Goal: Check status

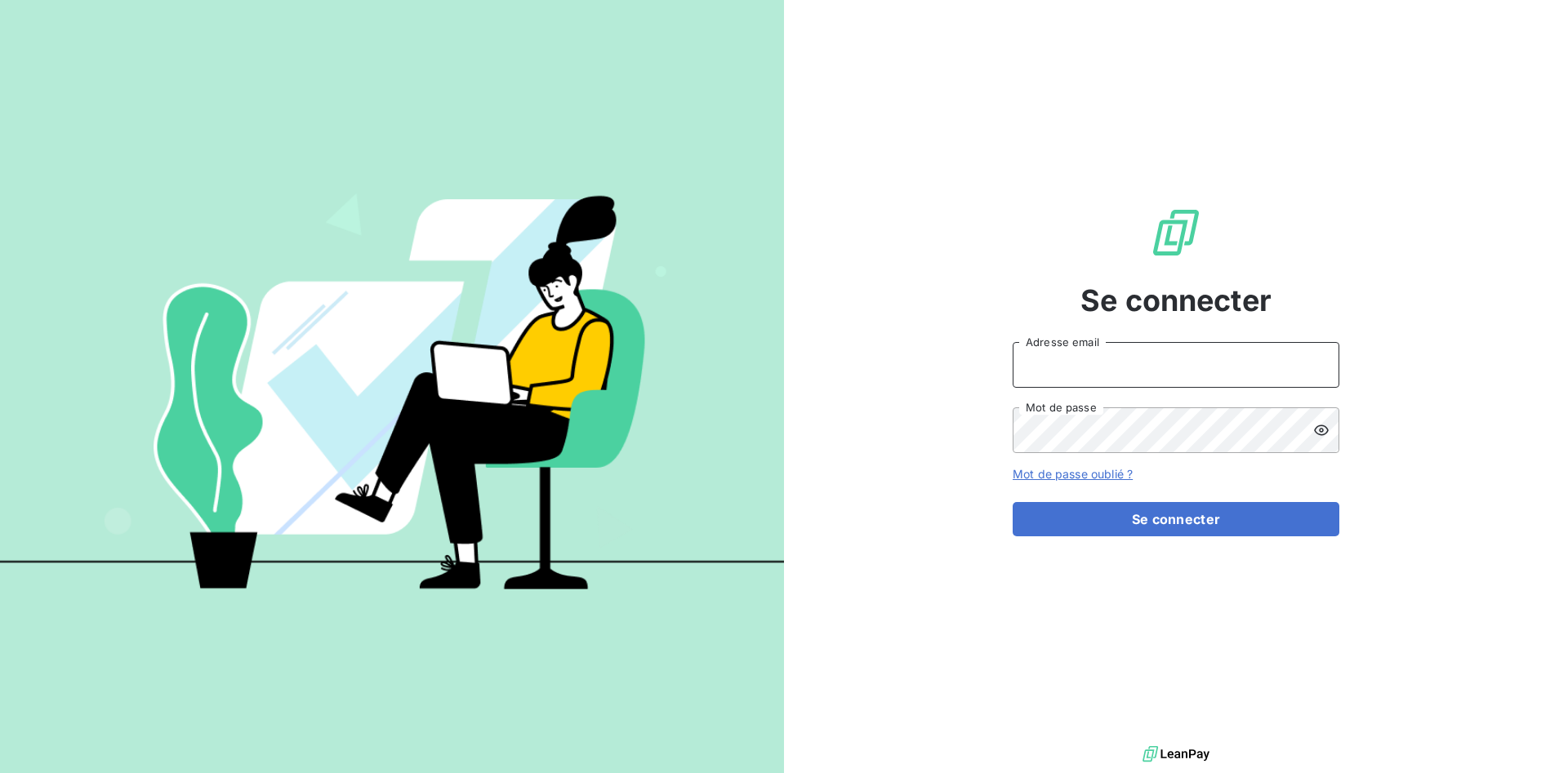
click at [1098, 360] on input "Adresse email" at bounding box center [1176, 364] width 327 height 46
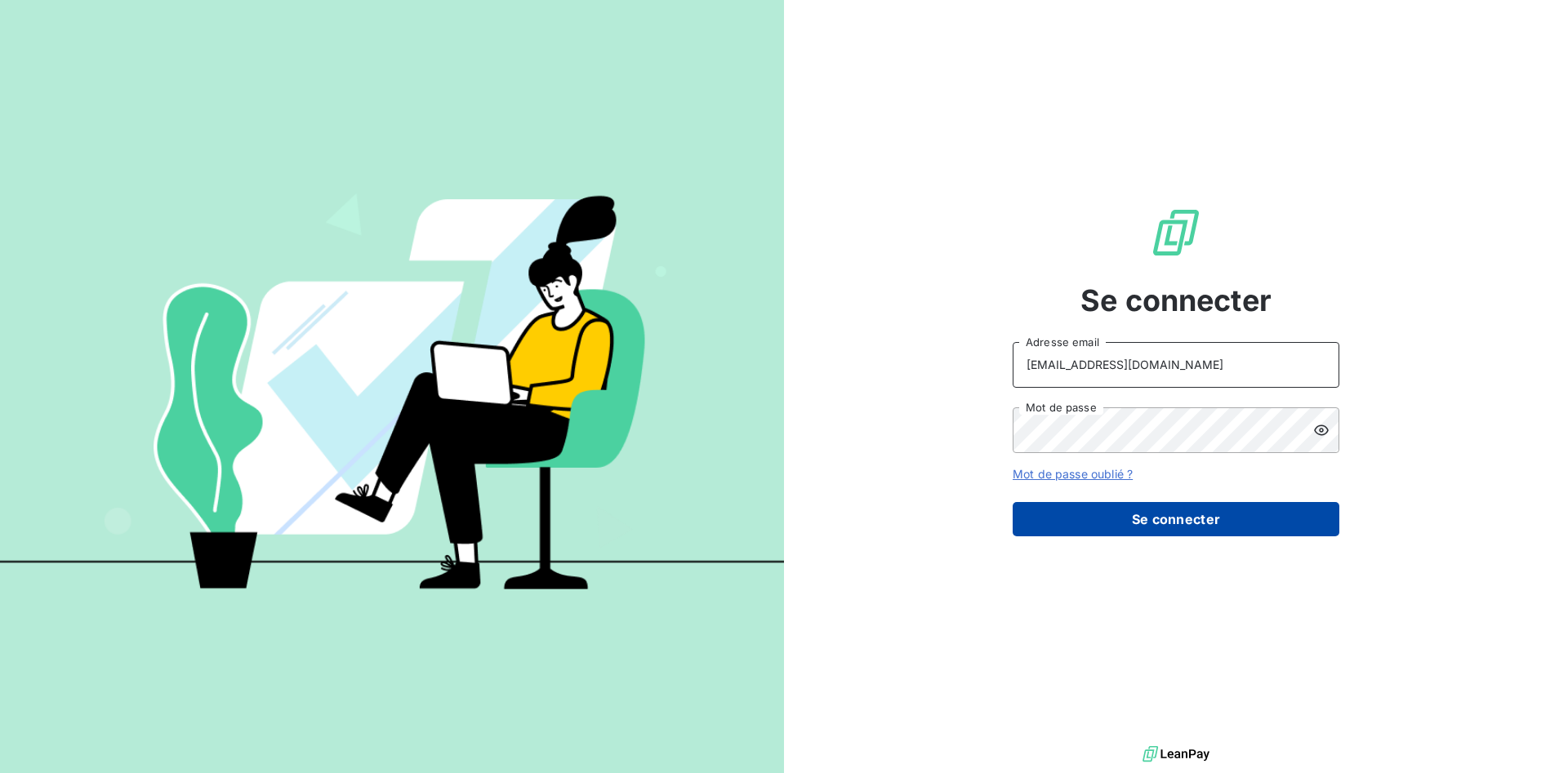
type input "[EMAIL_ADDRESS][DOMAIN_NAME]"
click at [1110, 520] on button "Se connecter" at bounding box center [1176, 519] width 327 height 34
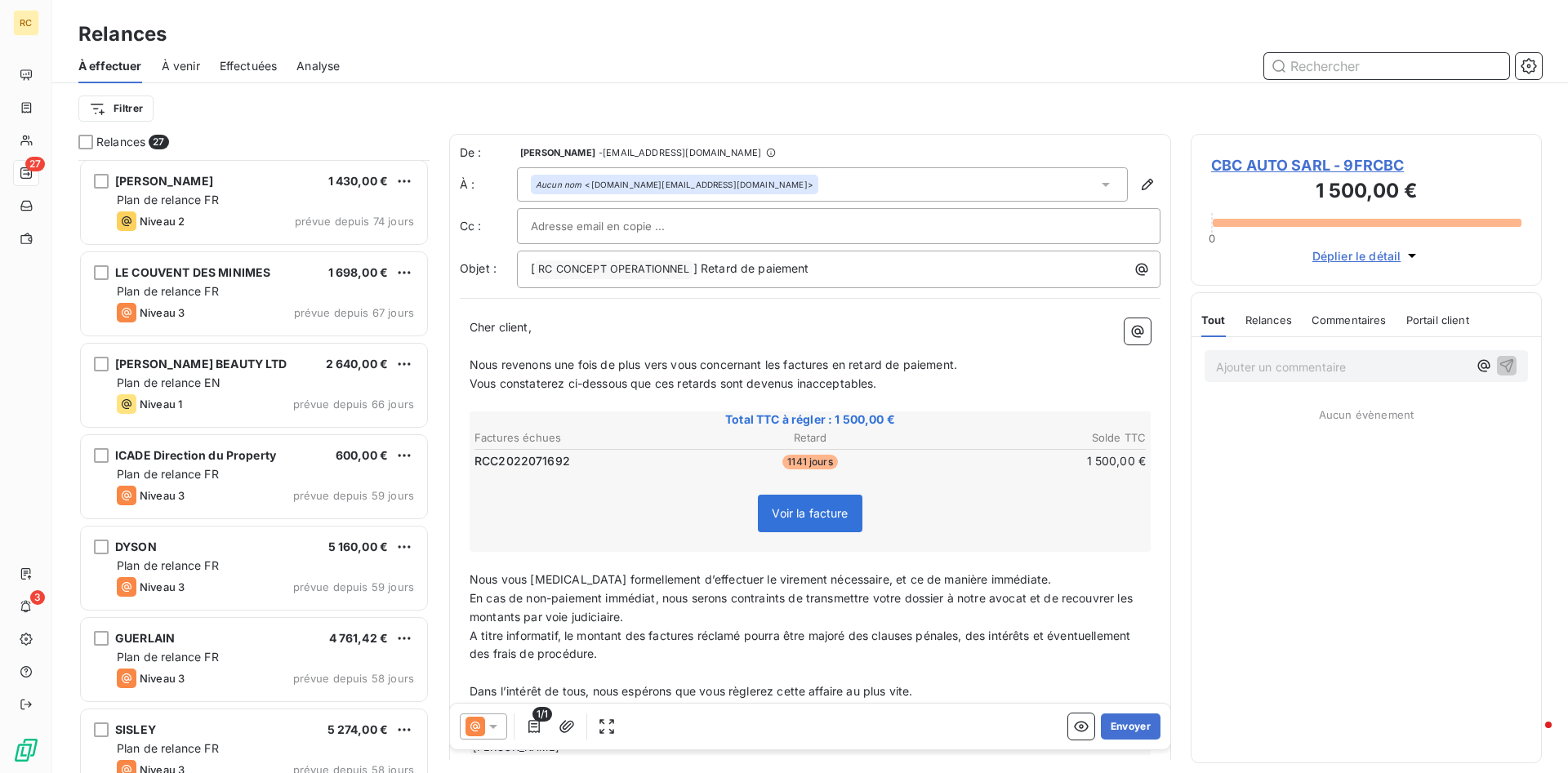
scroll to position [524, 0]
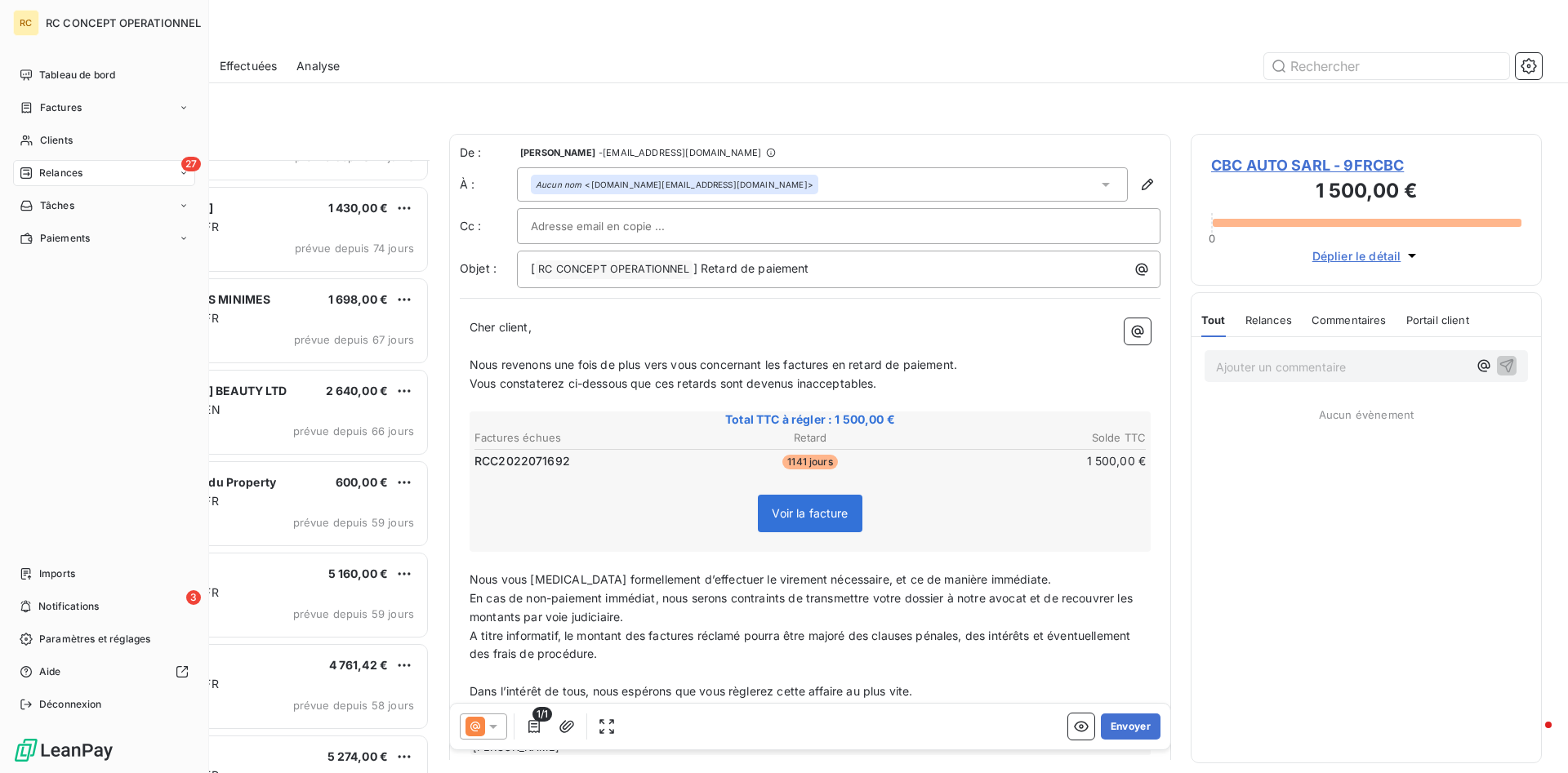
click at [59, 171] on span "Relances" at bounding box center [60, 173] width 43 height 15
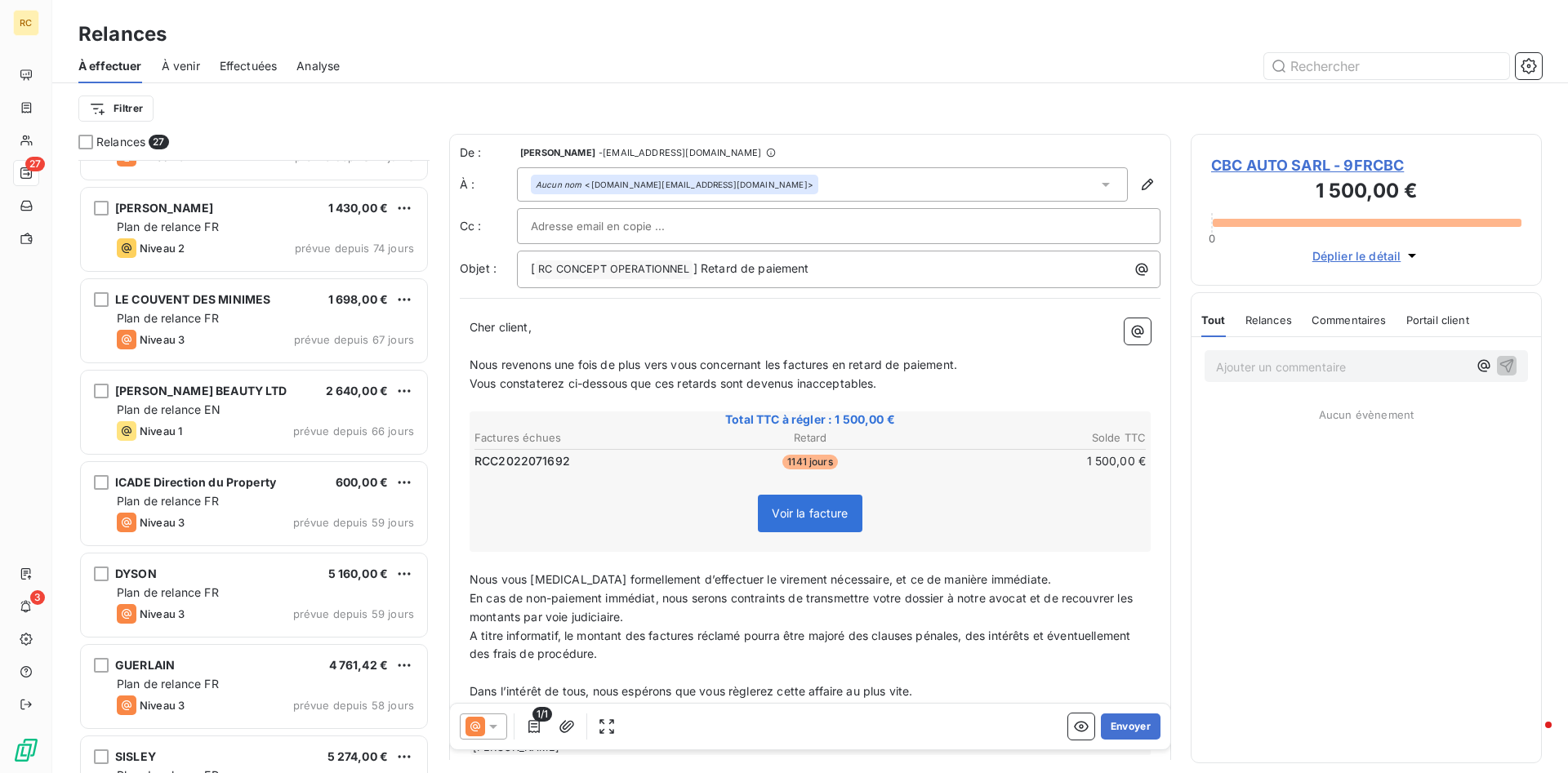
click at [313, 66] on span "Analyse" at bounding box center [318, 66] width 43 height 16
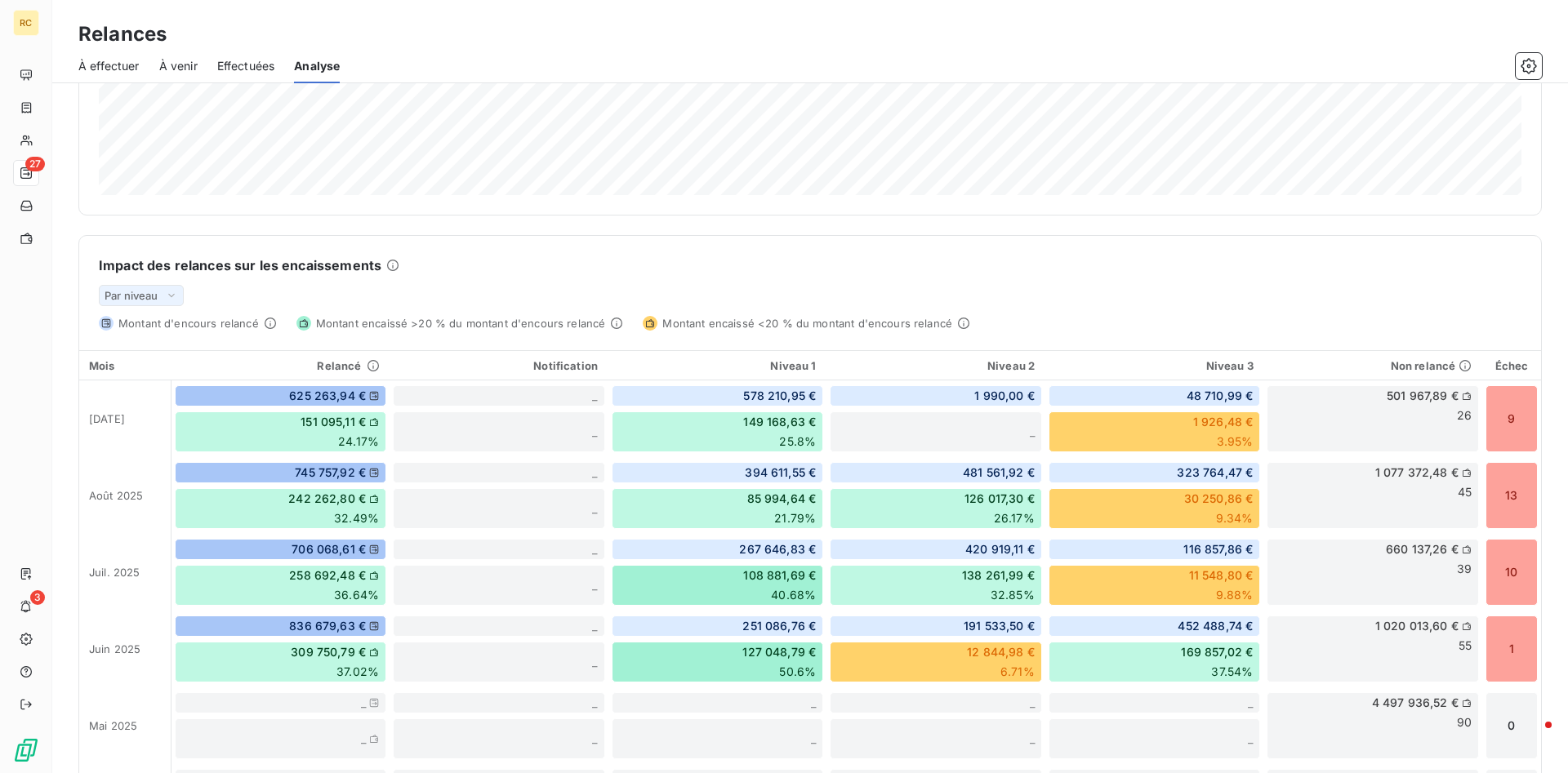
scroll to position [250, 0]
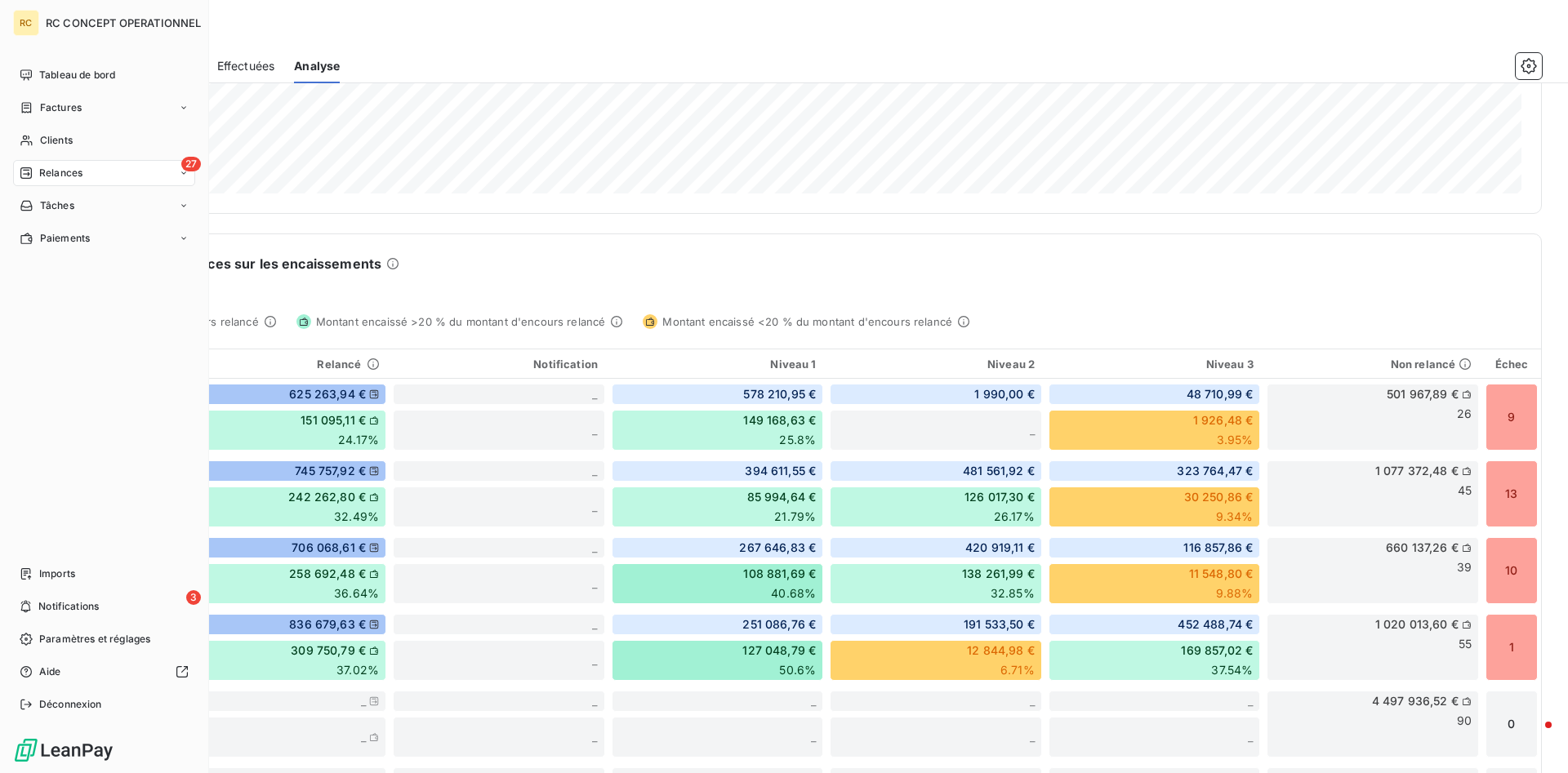
click at [61, 170] on span "Relances" at bounding box center [60, 173] width 43 height 15
click at [56, 208] on span "À effectuer" at bounding box center [65, 206] width 53 height 15
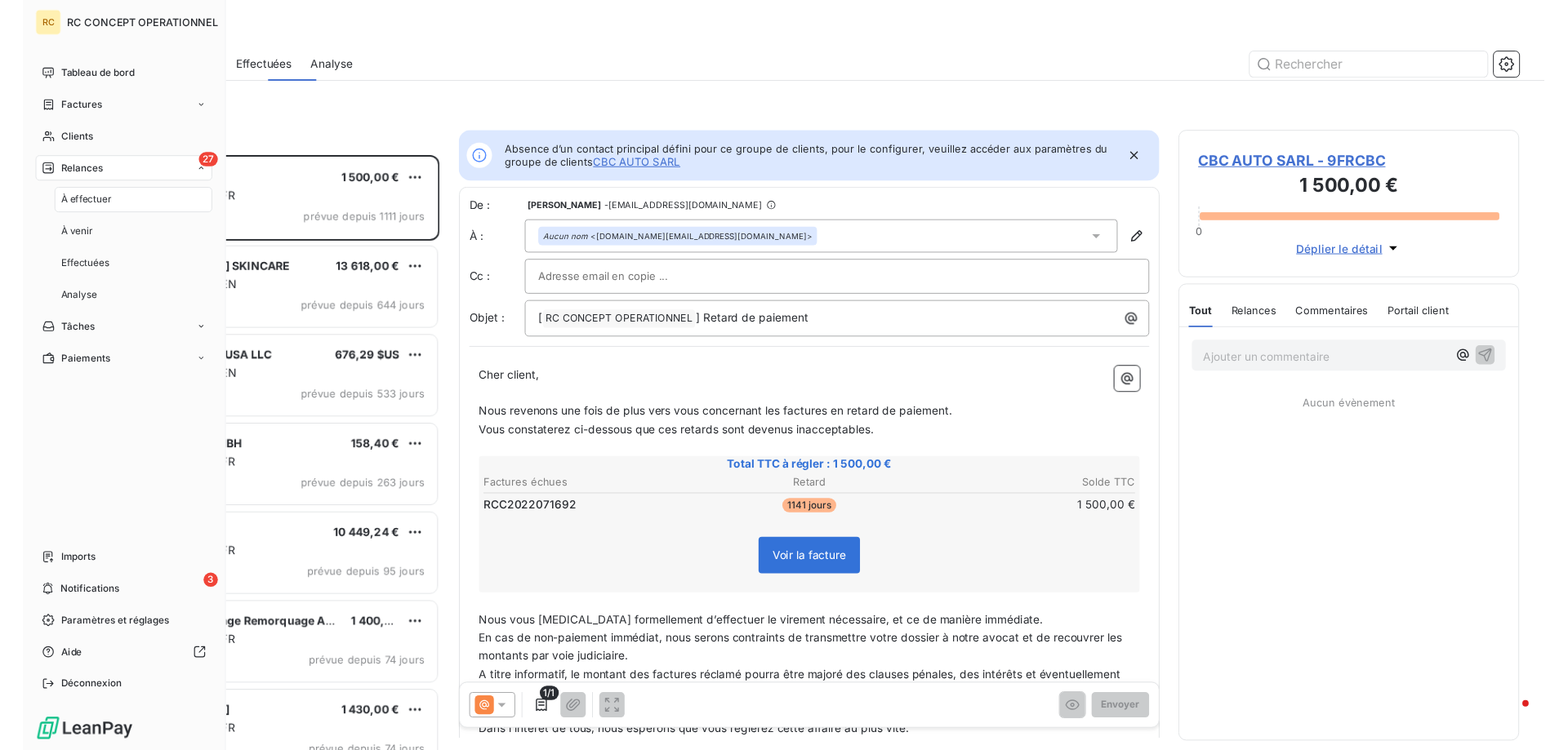
scroll to position [612, 351]
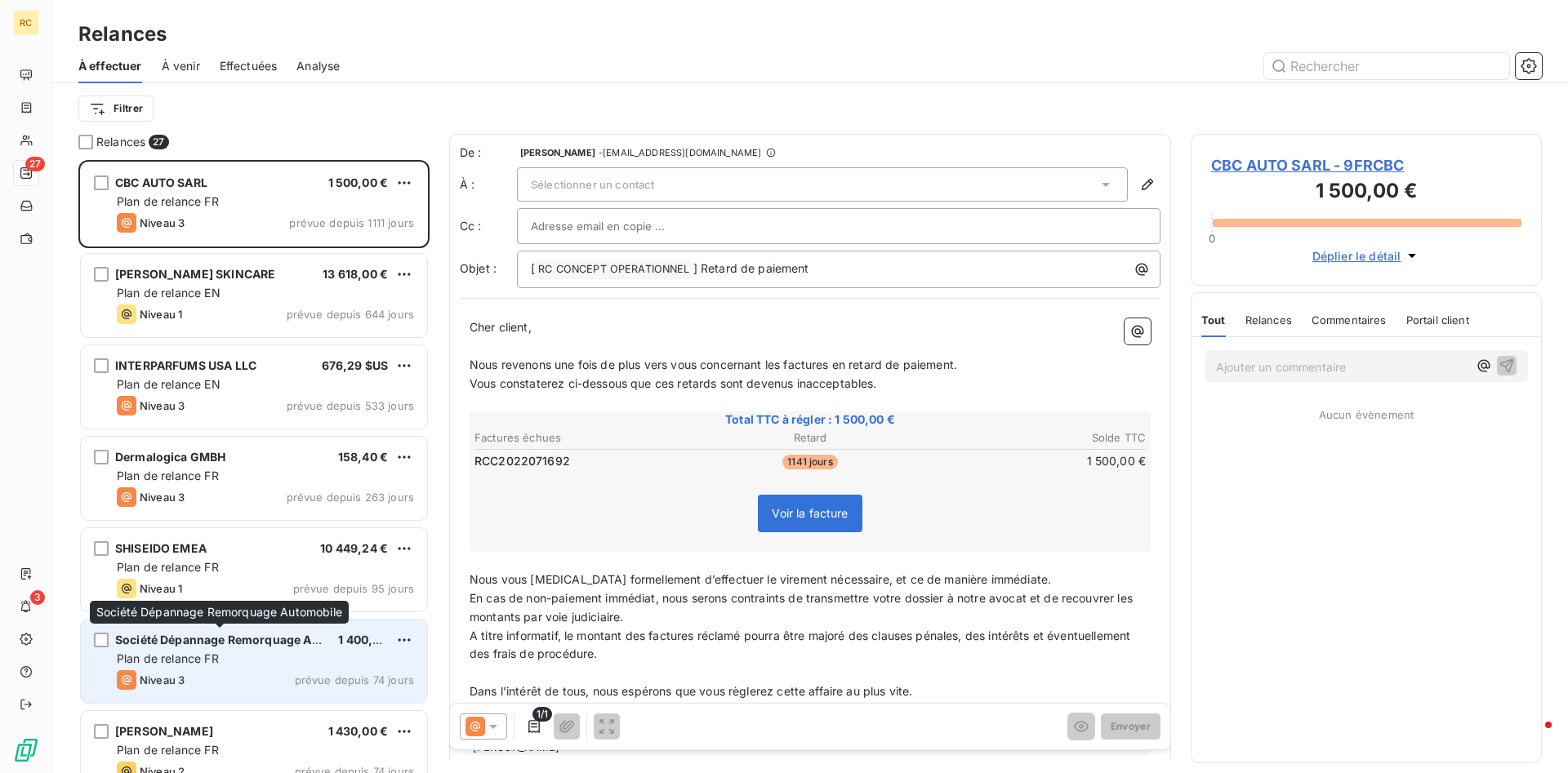
click at [255, 642] on span "Société Dépannage Remorquage Automobile" at bounding box center [242, 640] width 255 height 14
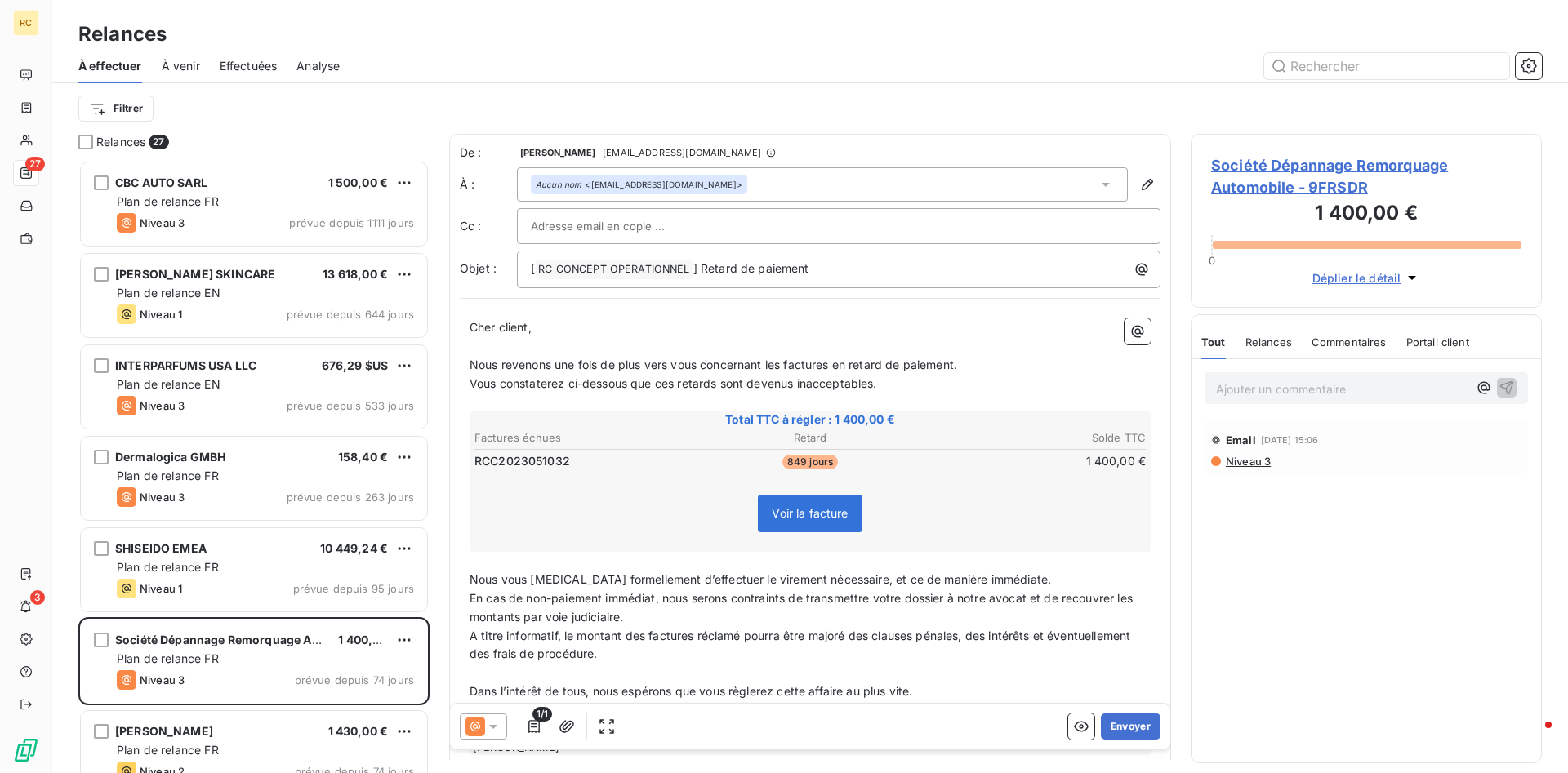
click at [512, 461] on span "RCC2023051032" at bounding box center [522, 461] width 95 height 16
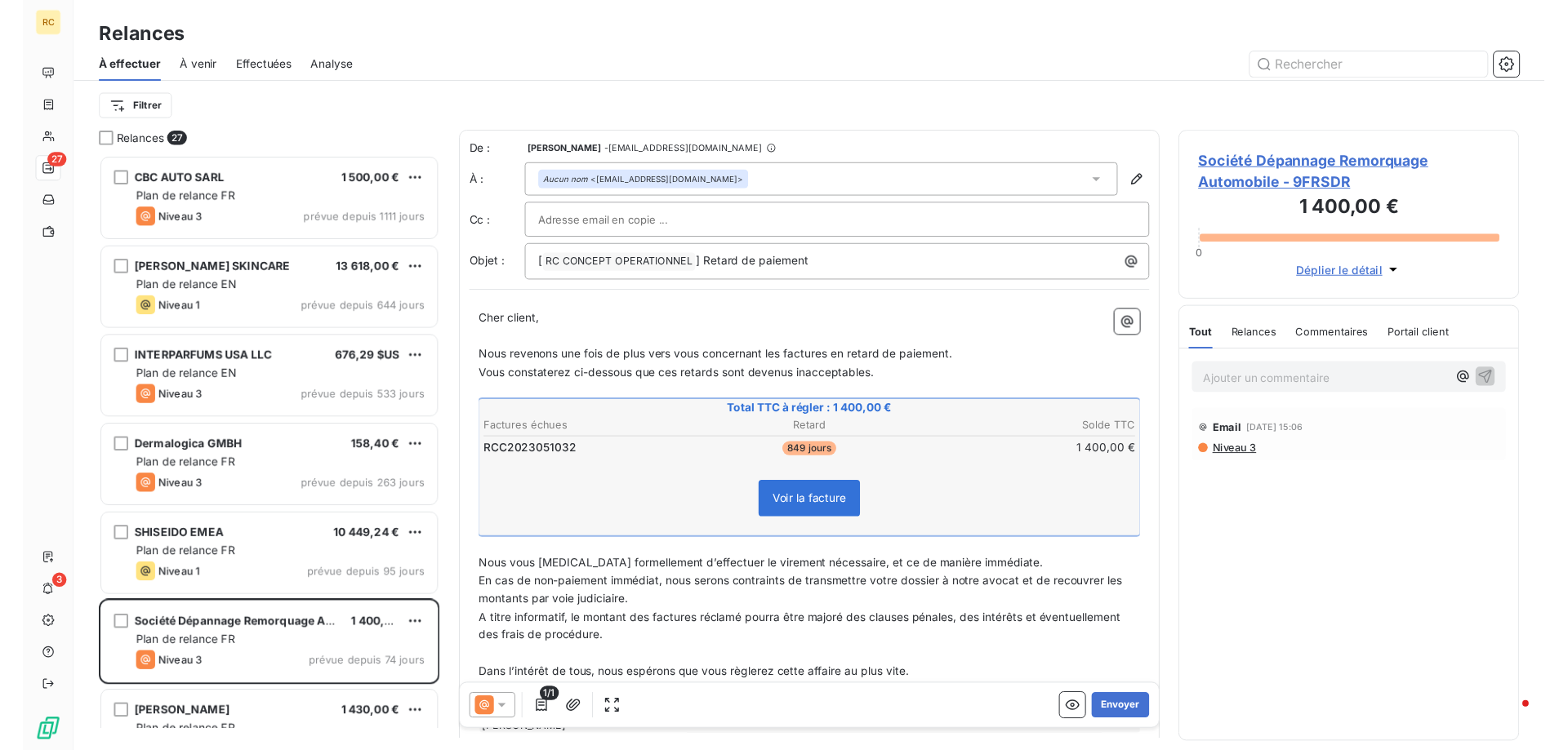
scroll to position [590, 351]
